Goal: Task Accomplishment & Management: Use online tool/utility

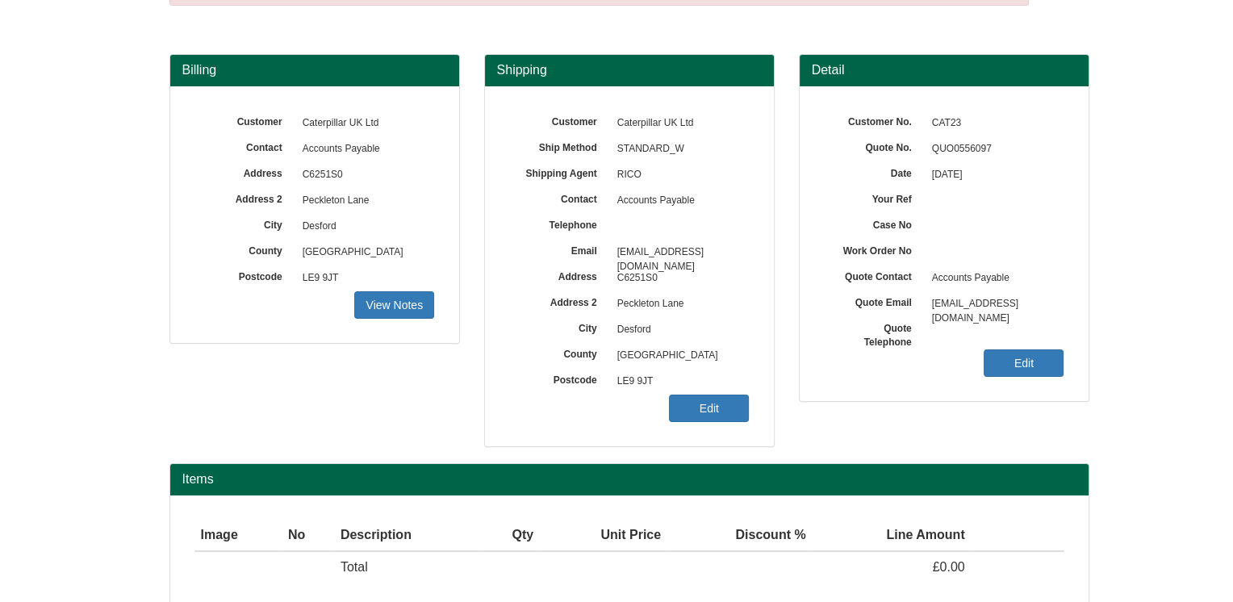
scroll to position [181, 0]
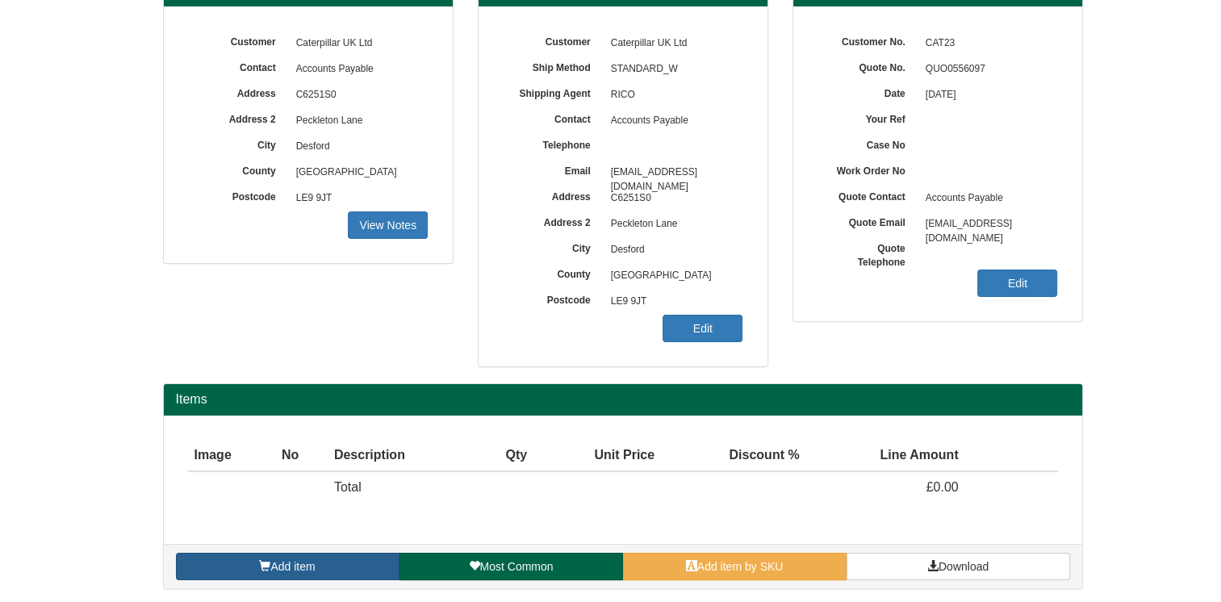
click at [356, 572] on link "Add item" at bounding box center [288, 566] width 224 height 27
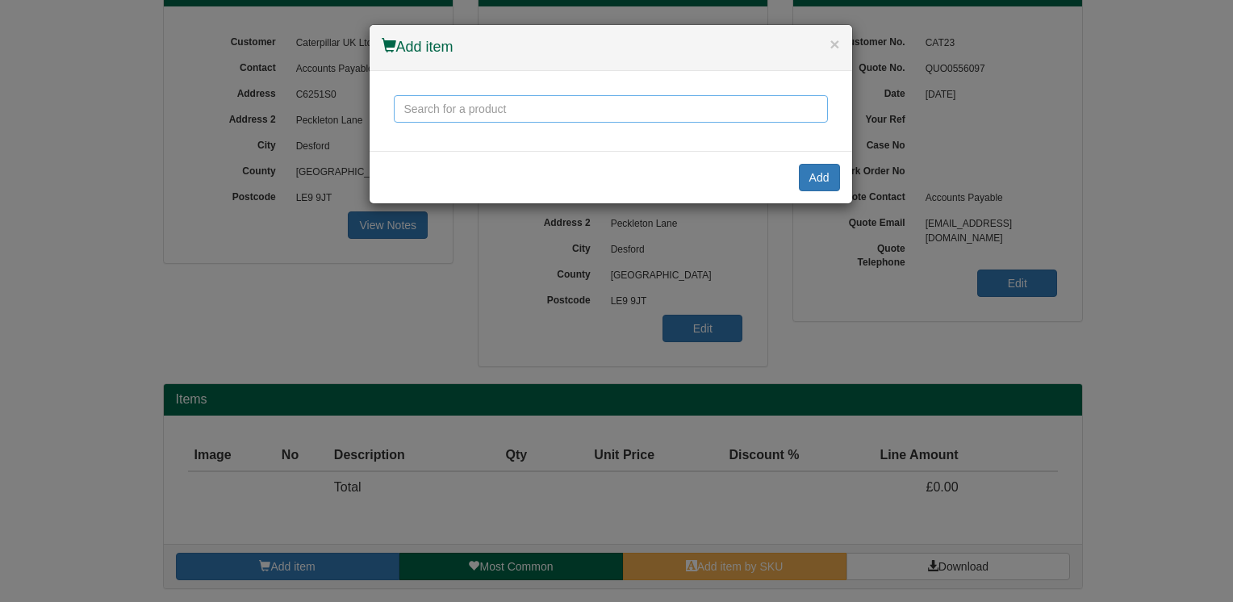
click at [540, 107] on input "text" at bounding box center [611, 108] width 434 height 27
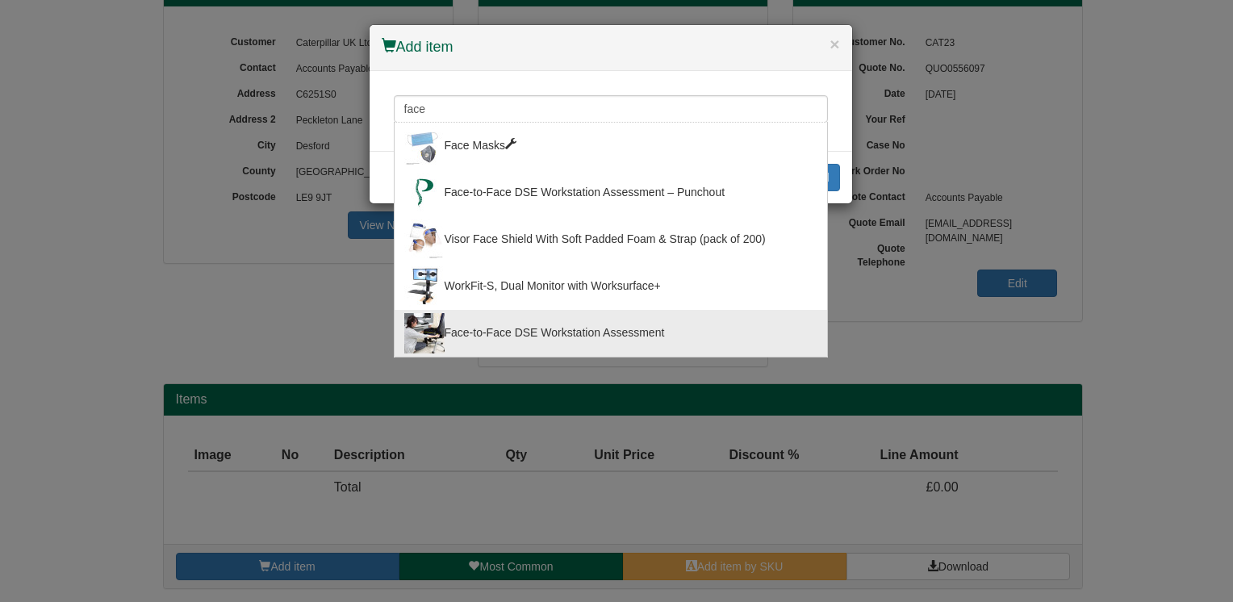
click at [629, 328] on div "Face-to-Face DSE Workstation Assessment" at bounding box center [610, 333] width 413 height 40
type input "Face-to-Face DSE Workstation Assessment"
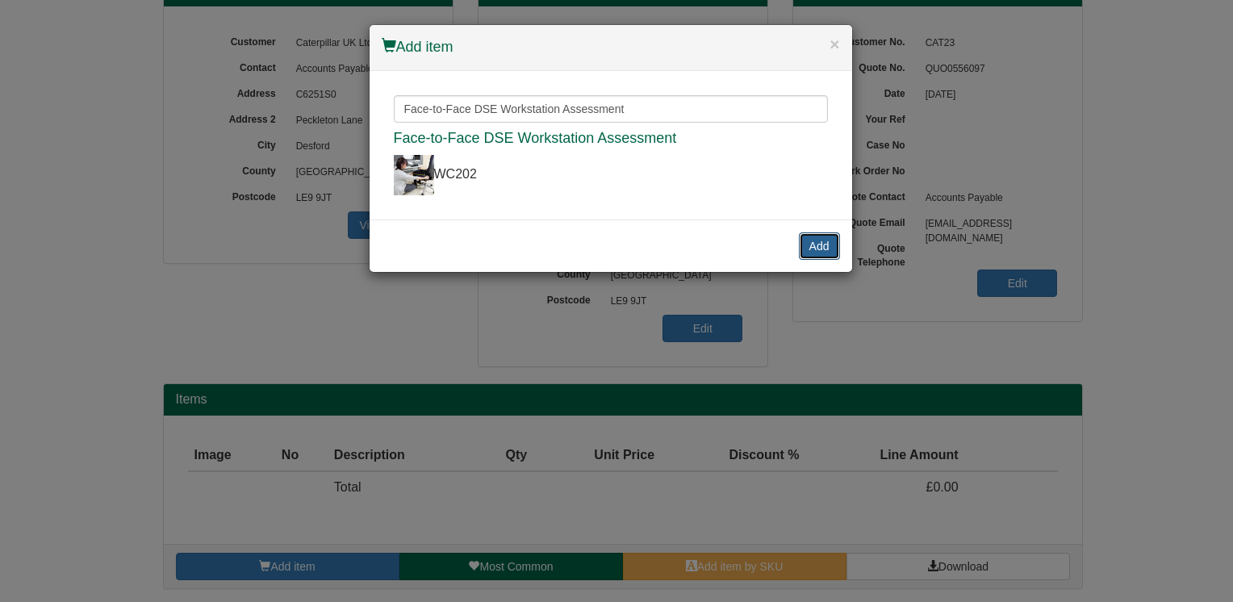
click at [824, 245] on button "Add" at bounding box center [819, 245] width 41 height 27
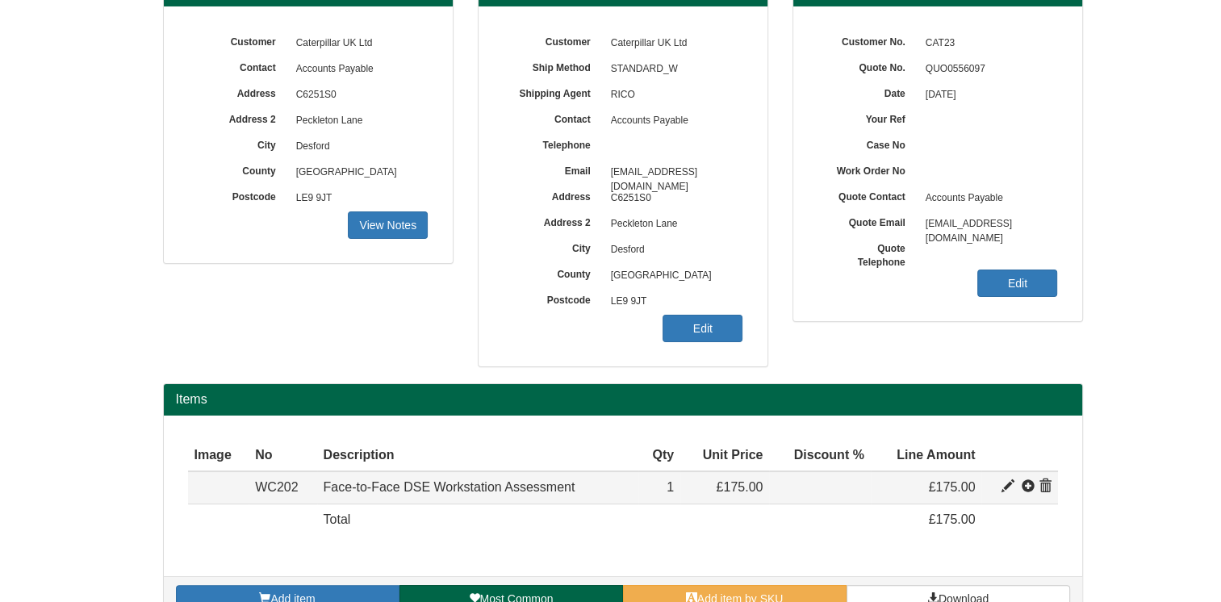
click at [1009, 489] on span at bounding box center [1007, 486] width 13 height 13
type input "Face-to-Face DSE Workstation Assessment"
type input "50.17"
type input "175.00"
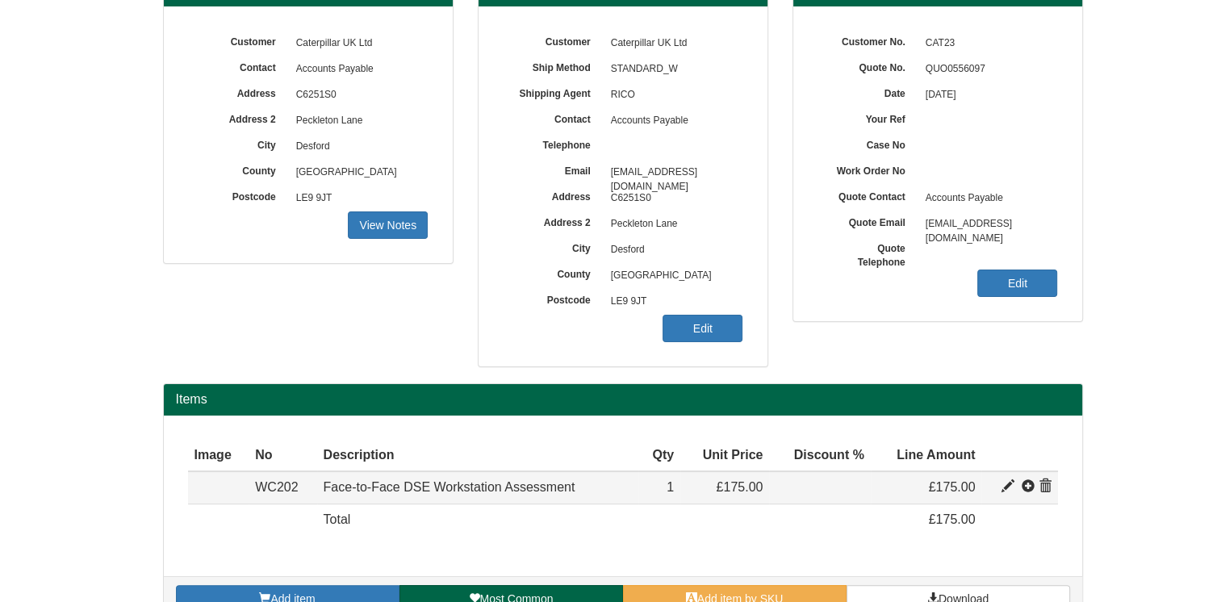
type input "1"
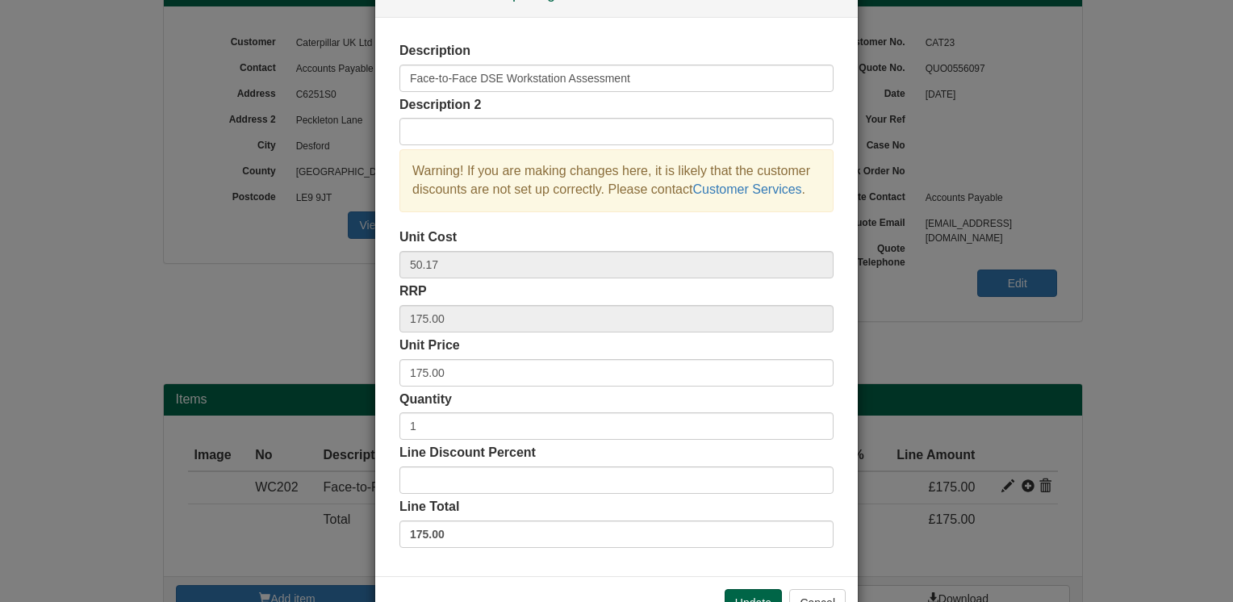
scroll to position [81, 0]
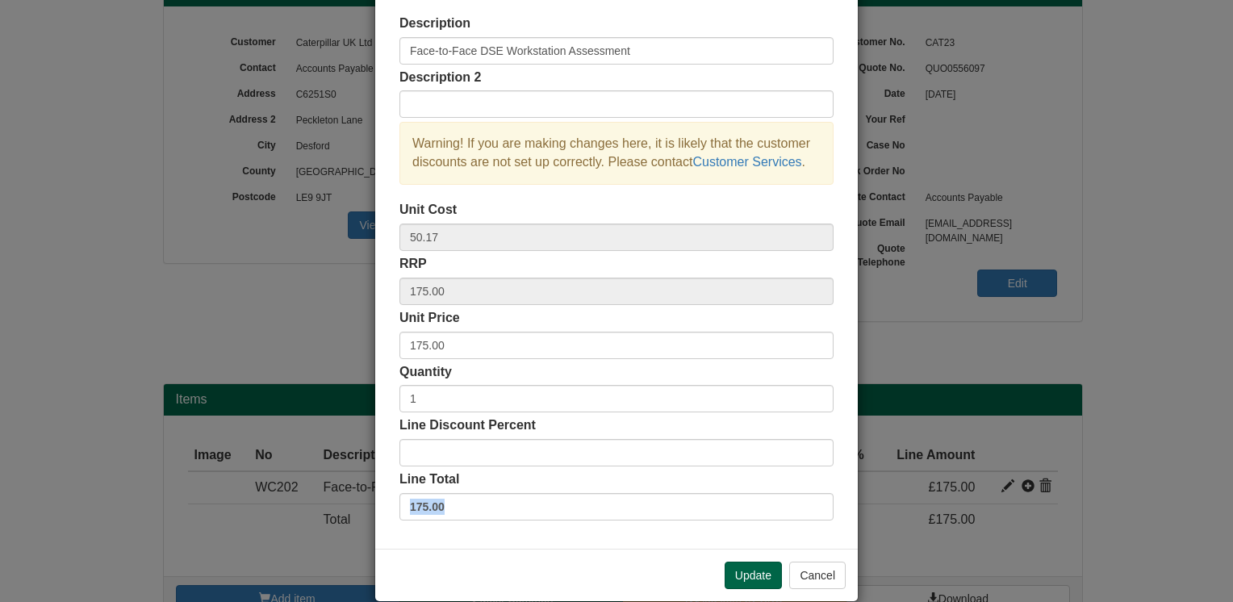
drag, startPoint x: 399, startPoint y: 508, endPoint x: 346, endPoint y: 521, distance: 54.0
click at [346, 521] on div "× Line discounts and pricing Description Face-to-Face DSE Workstation Assessmen…" at bounding box center [616, 301] width 1233 height 602
drag, startPoint x: 346, startPoint y: 521, endPoint x: 438, endPoint y: 568, distance: 103.2
click at [438, 568] on div "Update Cancel" at bounding box center [616, 575] width 483 height 52
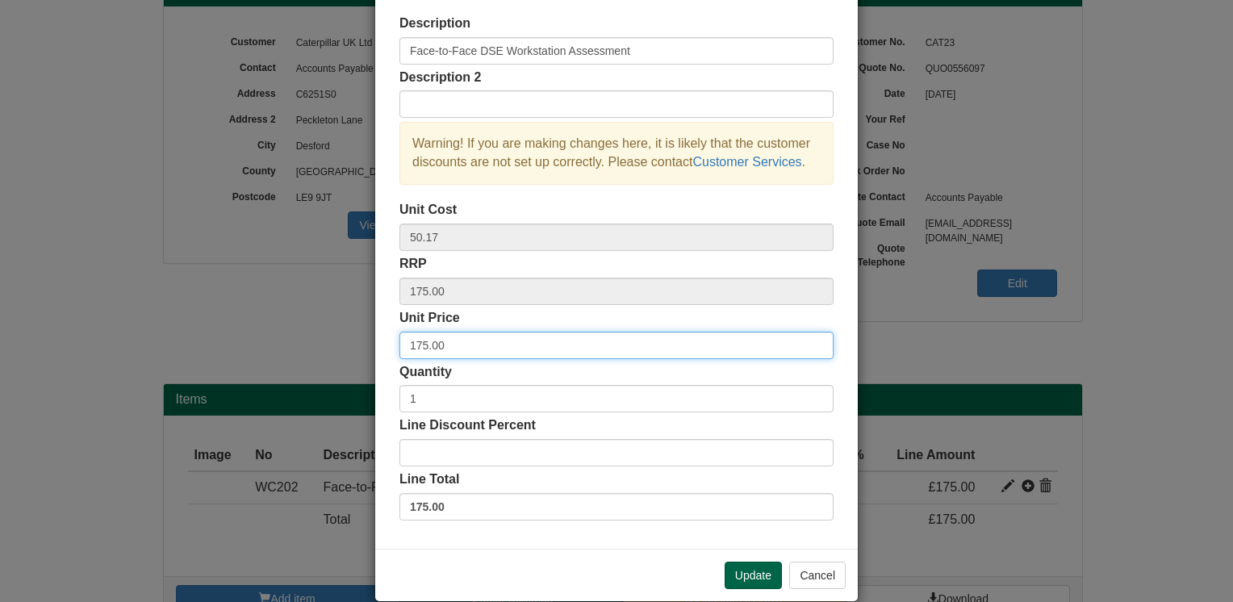
drag, startPoint x: 458, startPoint y: 341, endPoint x: 377, endPoint y: 344, distance: 80.8
click at [377, 344] on div "Description Face-to-Face DSE Workstation Assessment Description 2 Warning! If y…" at bounding box center [616, 269] width 483 height 558
type input "95"
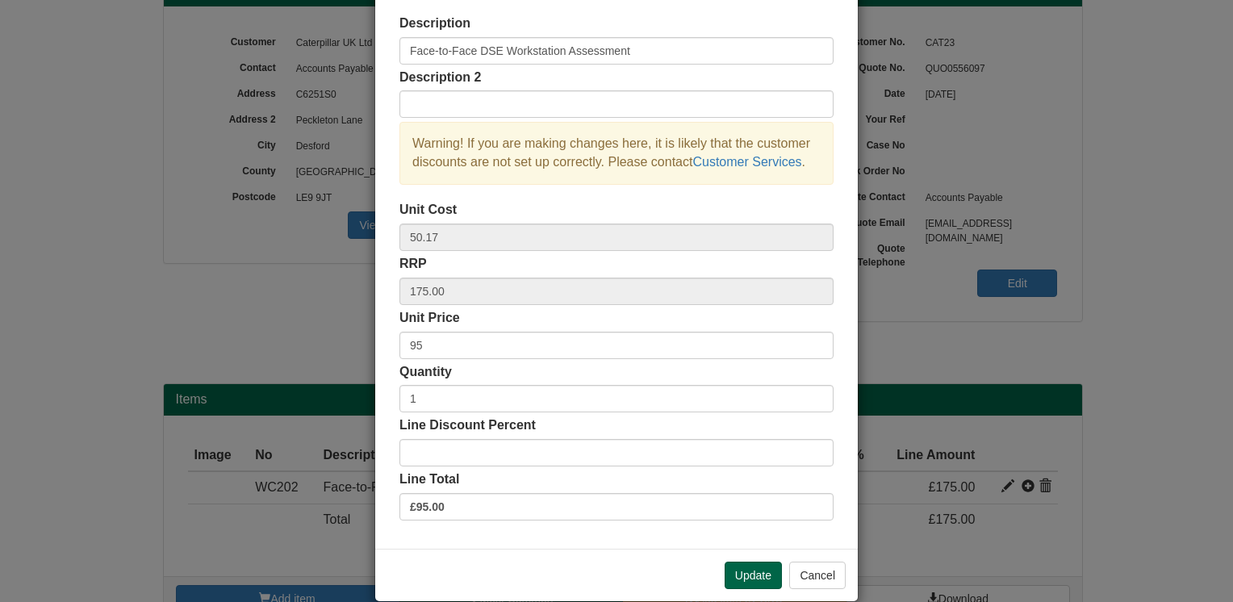
click at [488, 572] on div "Update Cancel" at bounding box center [616, 575] width 483 height 52
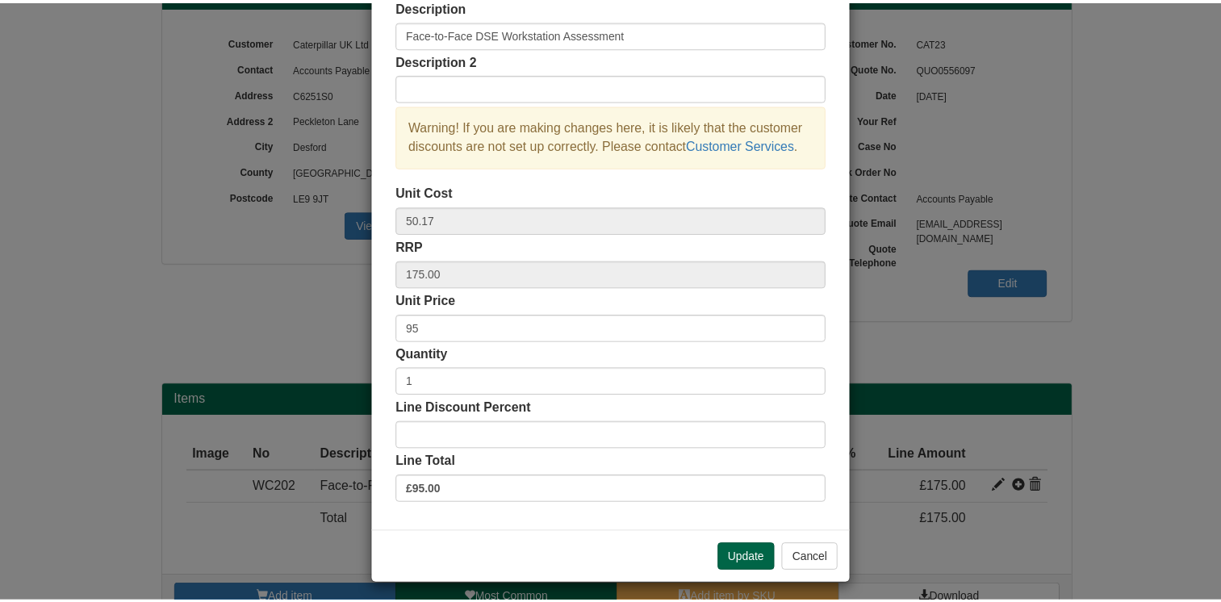
scroll to position [103, 0]
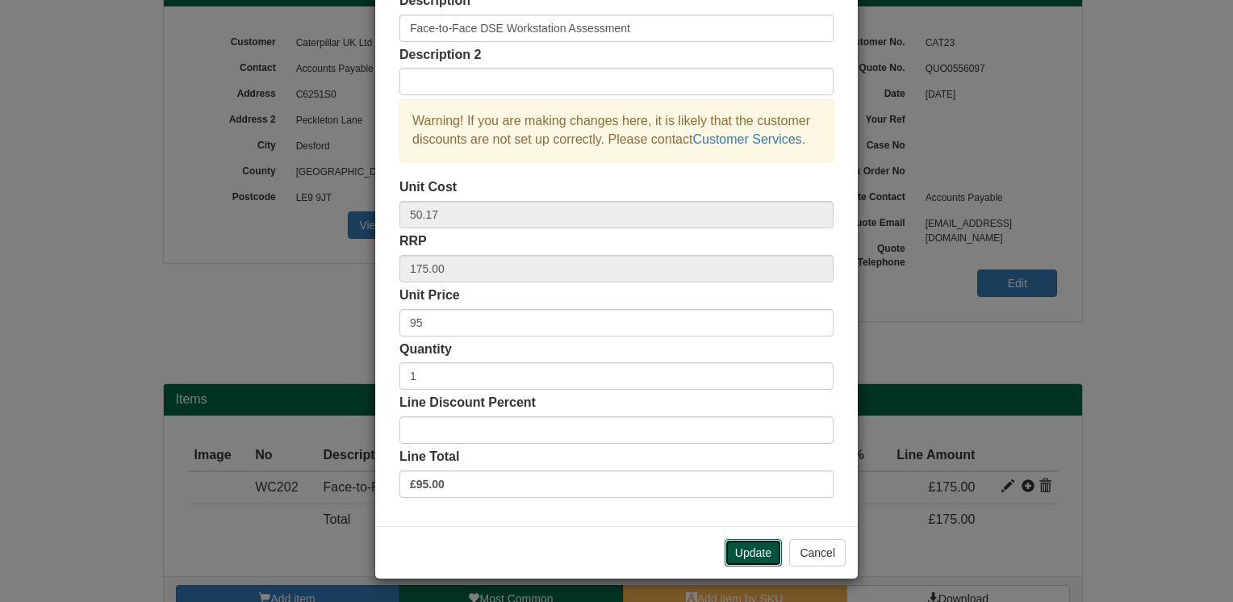
click at [741, 560] on button "Update" at bounding box center [753, 552] width 57 height 27
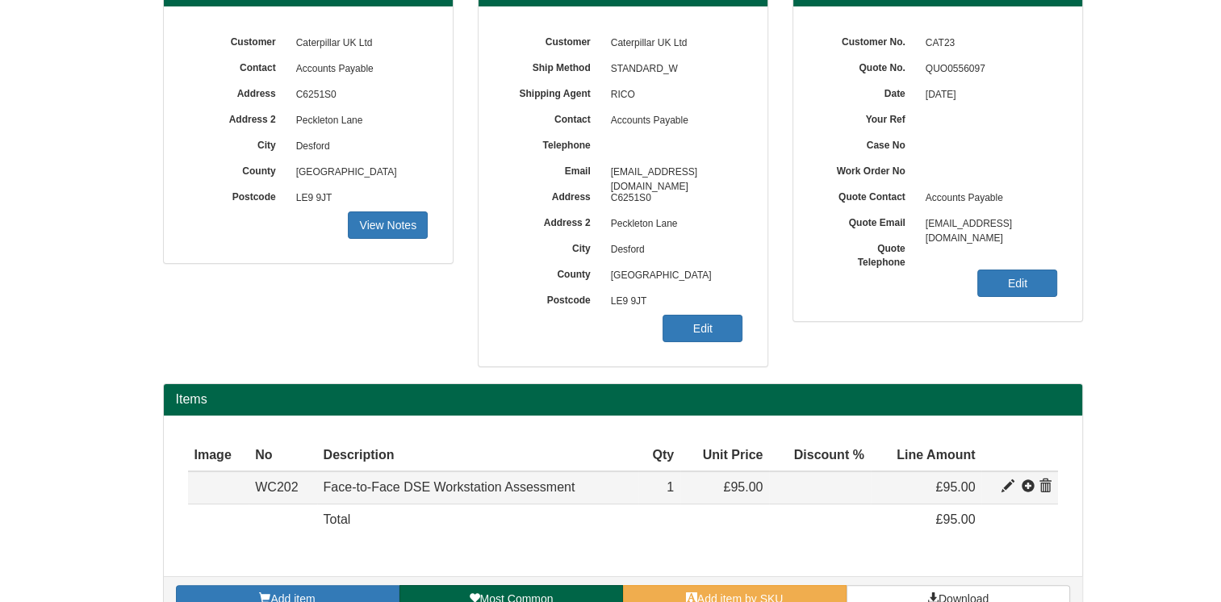
scroll to position [213, 0]
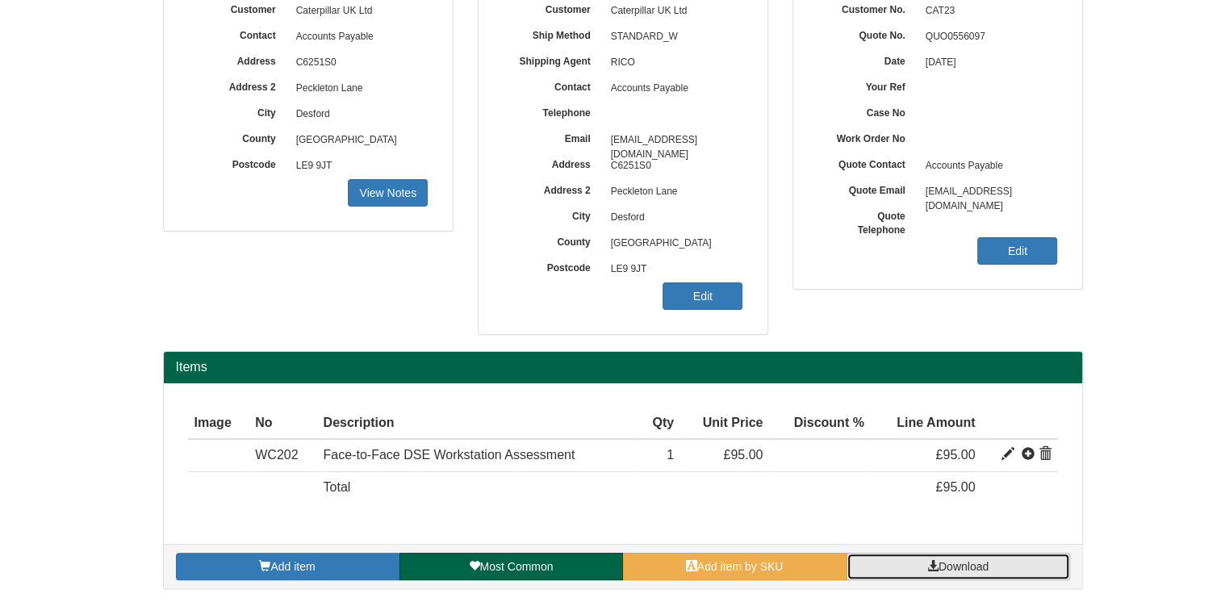
click at [951, 570] on span "Download" at bounding box center [964, 566] width 50 height 13
